Goal: Book appointment/travel/reservation

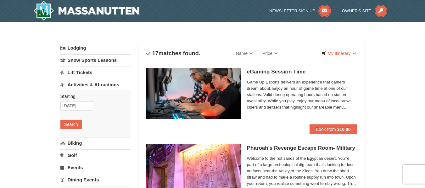
click at [96, 84] on link "Activities & Attractions" at bounding box center [95, 85] width 70 height 12
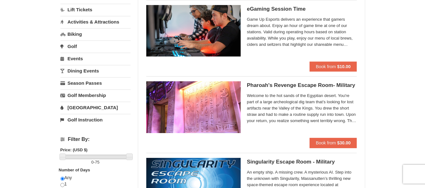
scroll to position [31, 0]
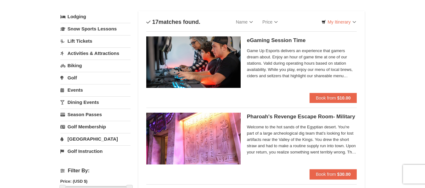
click at [107, 54] on link "Activities & Attractions" at bounding box center [95, 54] width 70 height 12
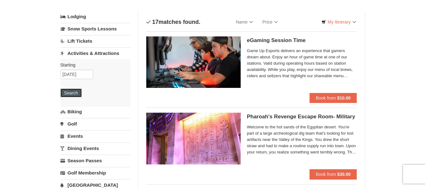
click at [69, 93] on button "Search" at bounding box center [70, 93] width 21 height 9
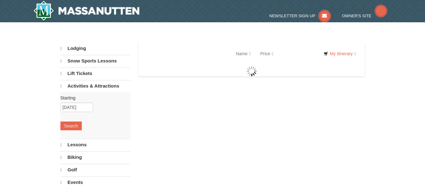
select select "10"
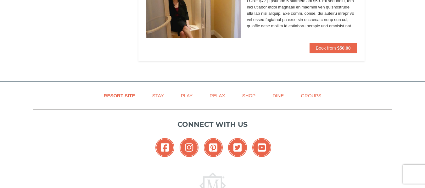
scroll to position [1321, 0]
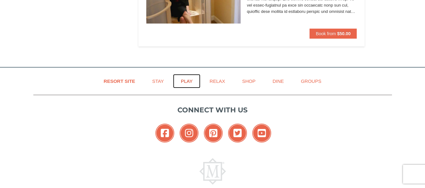
click at [185, 80] on link "Play" at bounding box center [186, 81] width 27 height 14
